Goal: Task Accomplishment & Management: Manage account settings

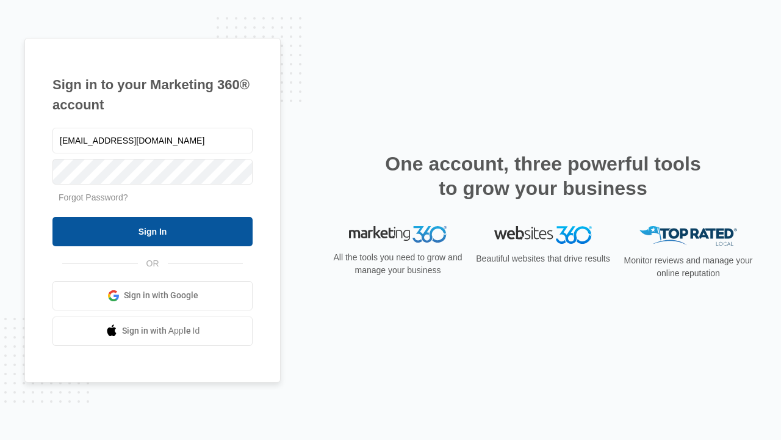
click at [153, 231] on input "Sign In" at bounding box center [152, 231] width 200 height 29
